Goal: Find specific page/section: Find specific page/section

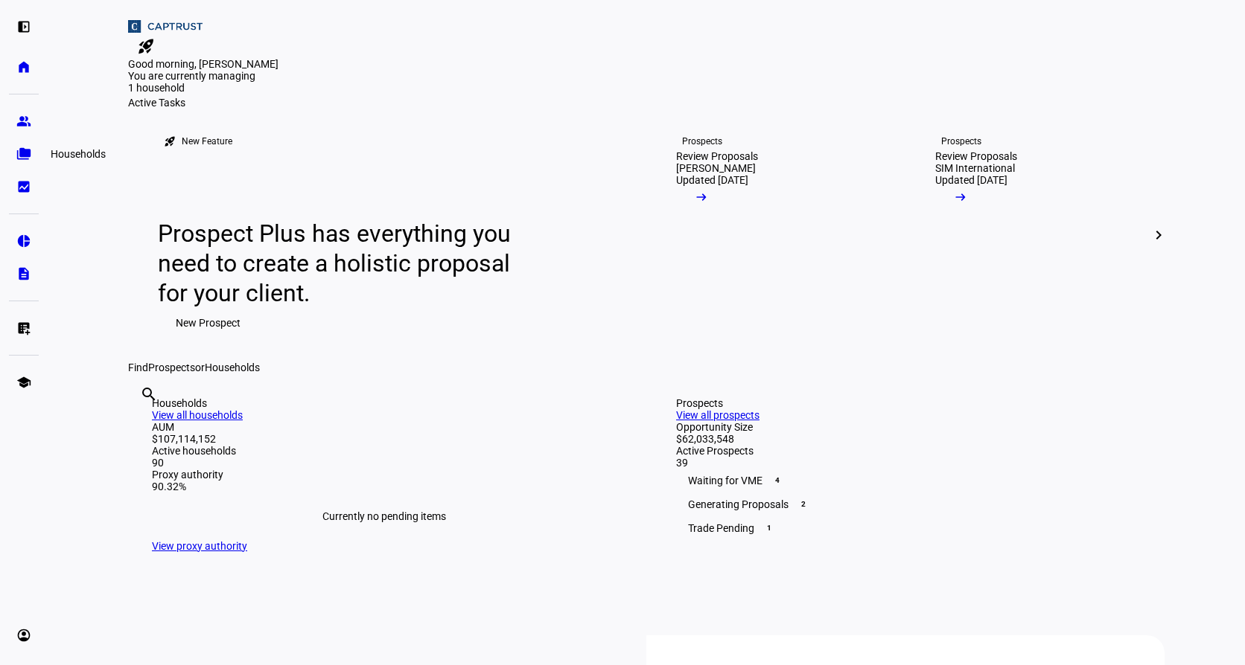
click at [22, 148] on eth-mat-symbol "folder_copy" at bounding box center [23, 154] width 15 height 15
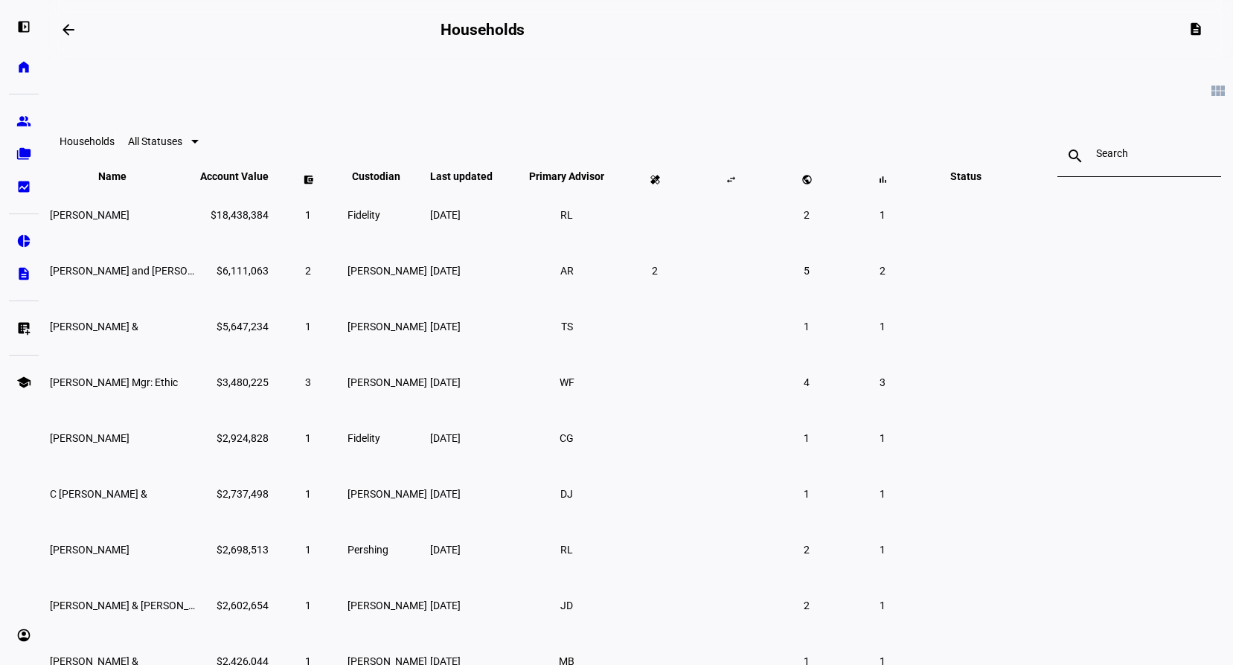
click at [1096, 156] on input at bounding box center [1139, 153] width 86 height 12
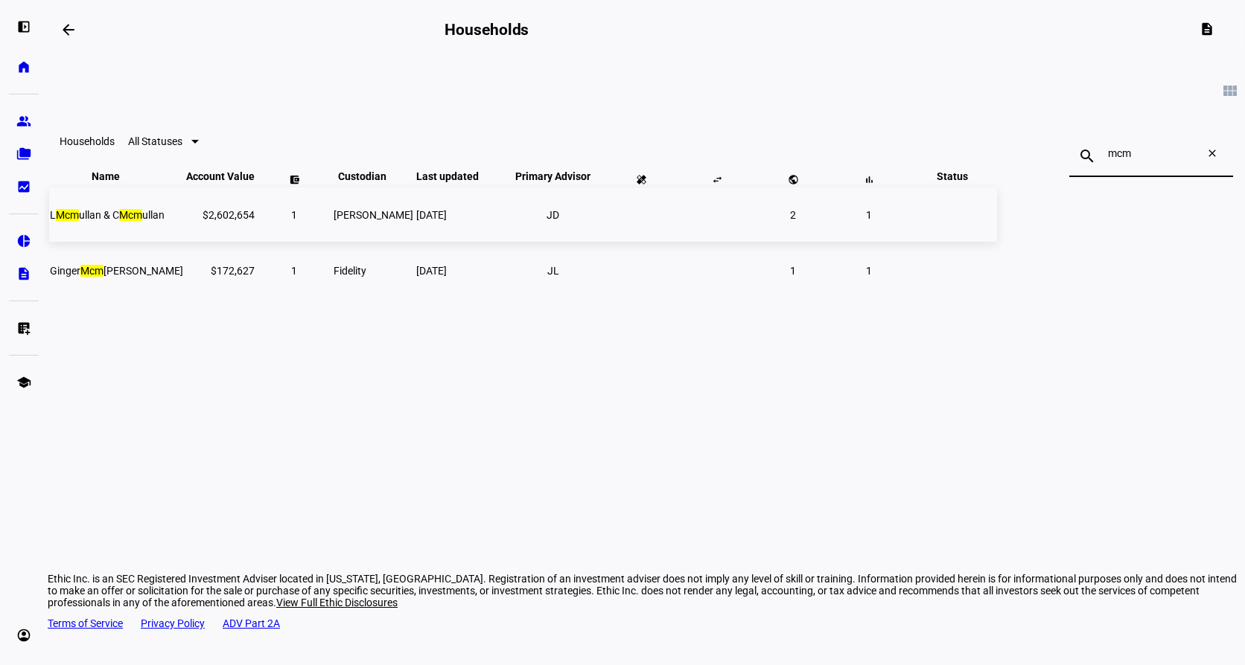
type input "mcm"
click at [414, 242] on td "[PERSON_NAME]" at bounding box center [373, 215] width 81 height 54
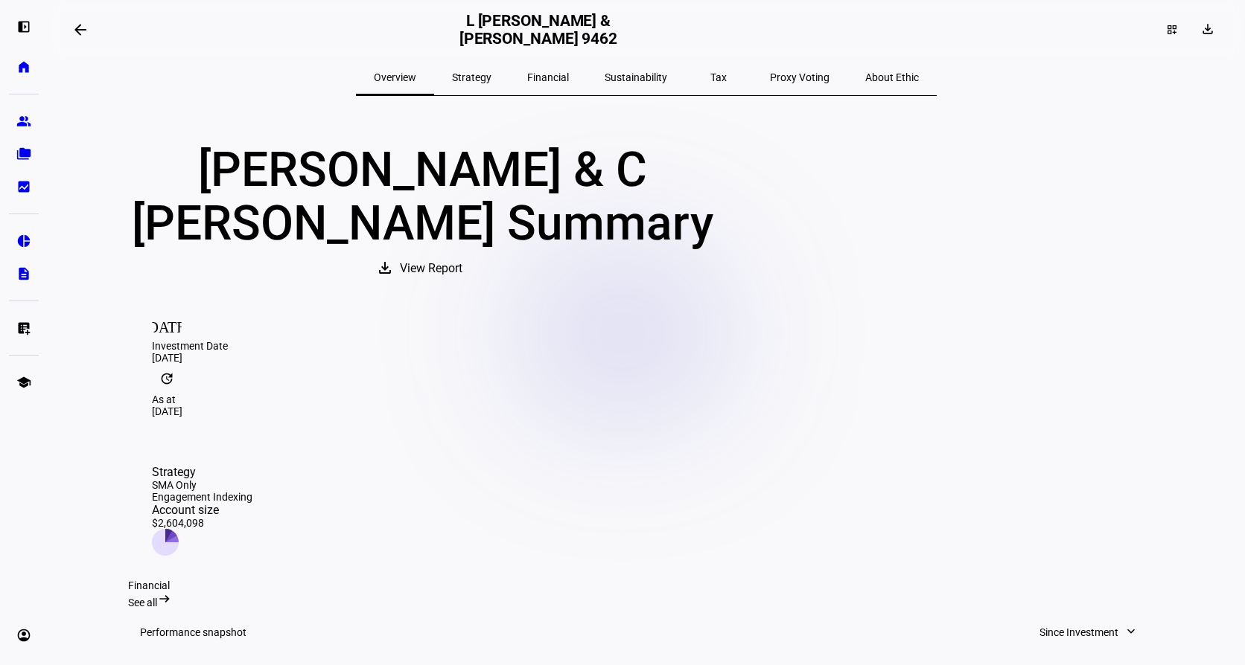
click at [710, 74] on span "Tax" at bounding box center [718, 77] width 16 height 10
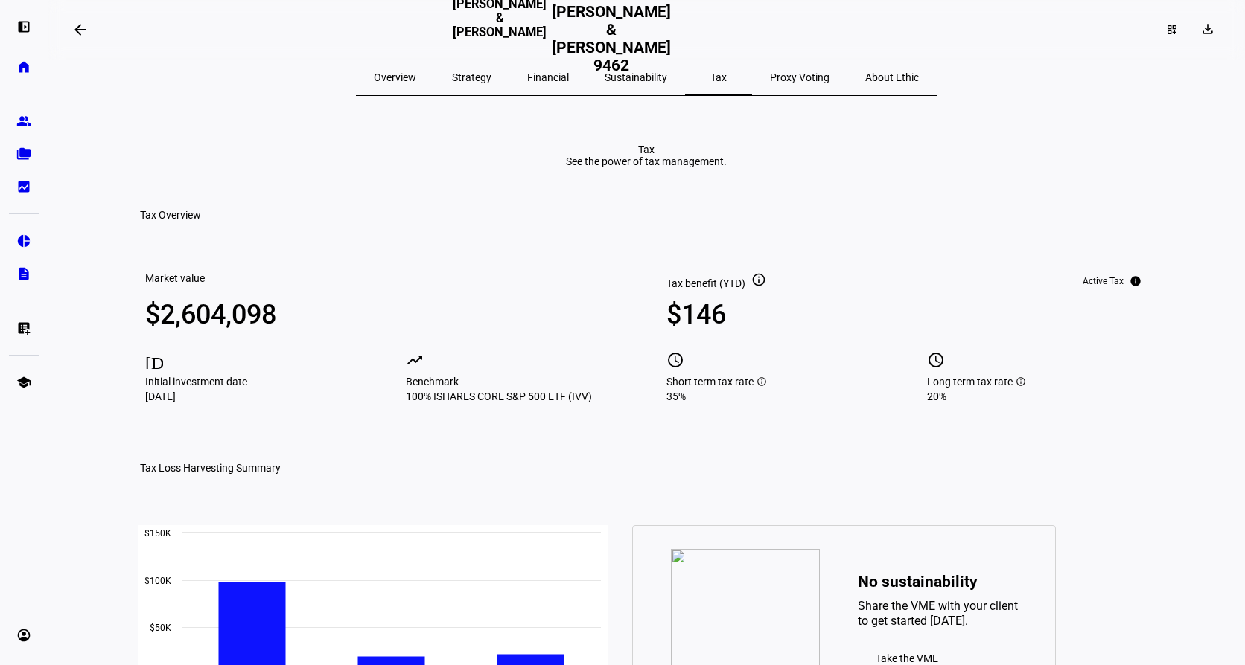
click at [67, 23] on span at bounding box center [81, 30] width 36 height 36
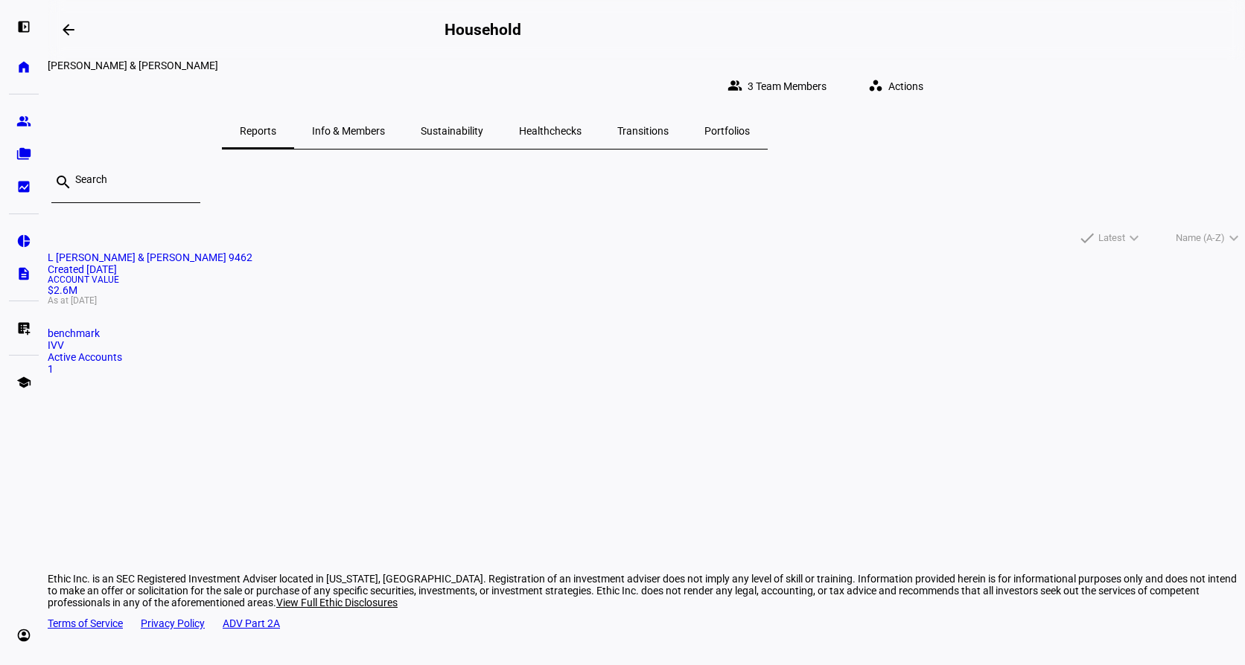
click at [405, 320] on mat-card "[PERSON_NAME] & C [PERSON_NAME] 9462 Created [DATE] Account Value $2.6M As at […" at bounding box center [646, 314] width 1197 height 124
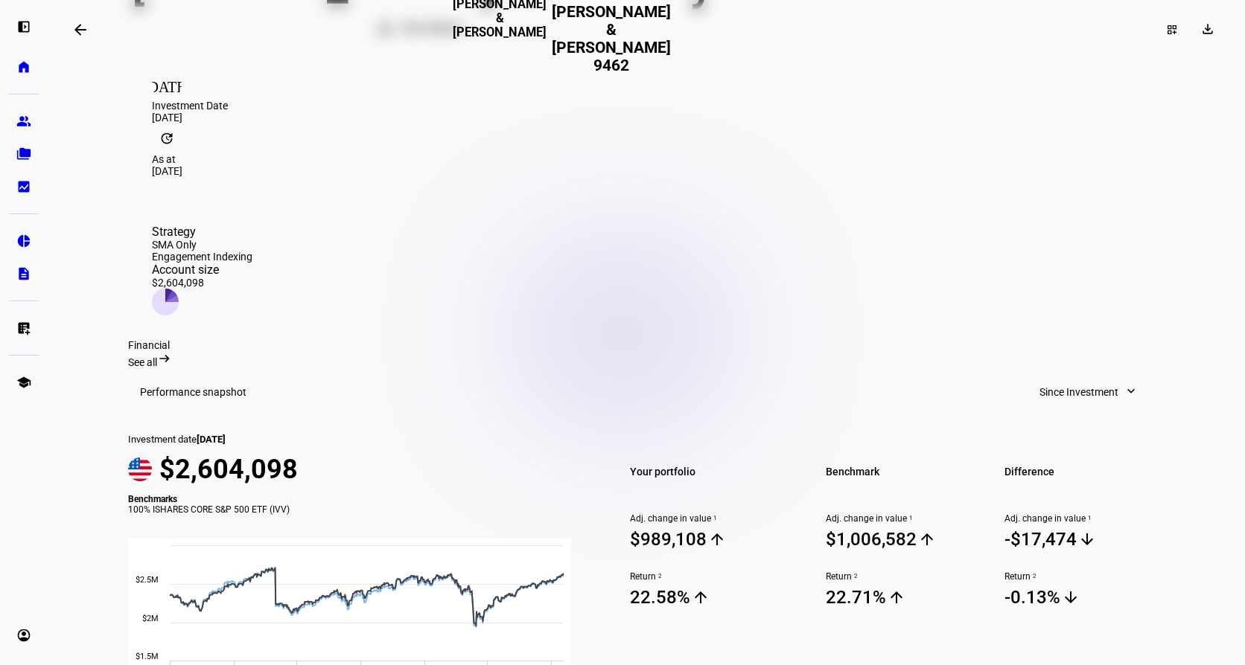
scroll to position [242, 0]
